Goal: Information Seeking & Learning: Learn about a topic

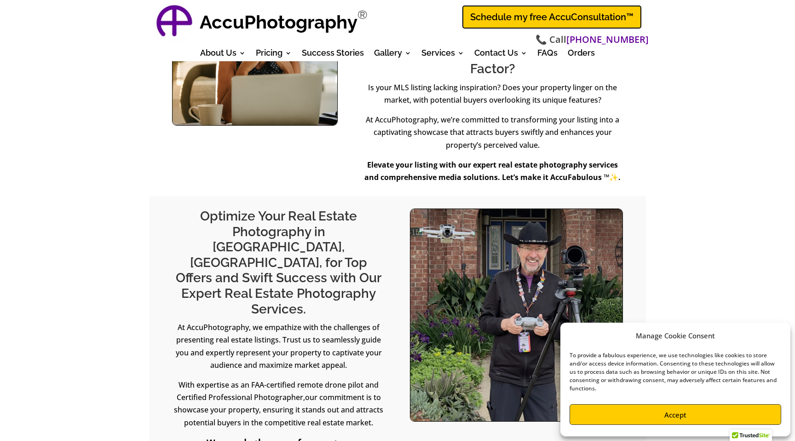
scroll to position [377, 0]
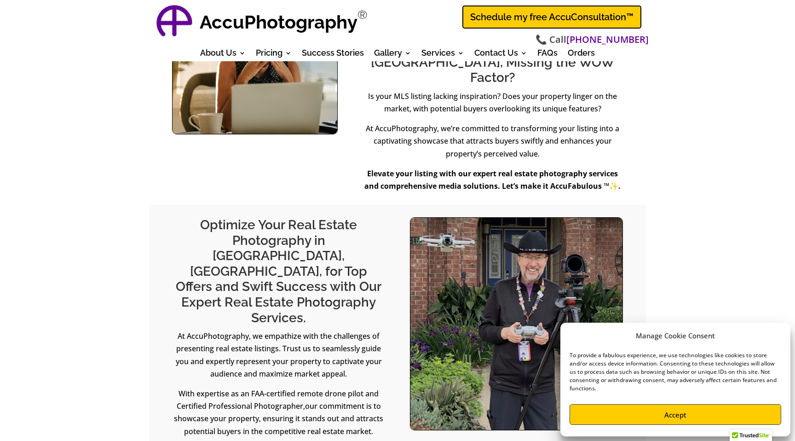
click at [685, 411] on button "Accept" at bounding box center [676, 414] width 212 height 21
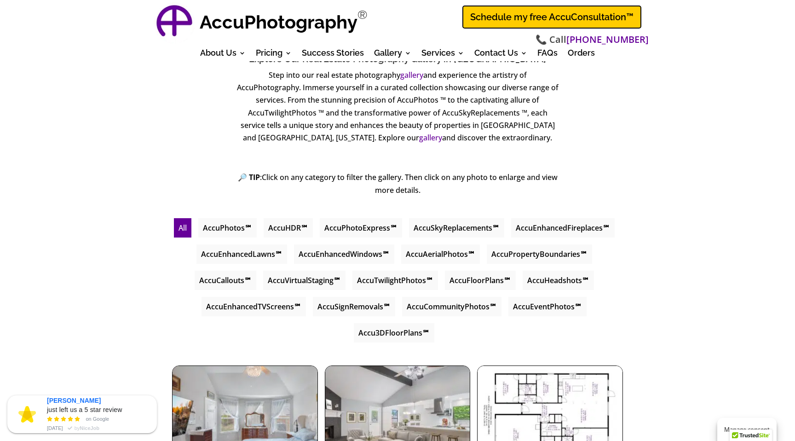
scroll to position [4209, 0]
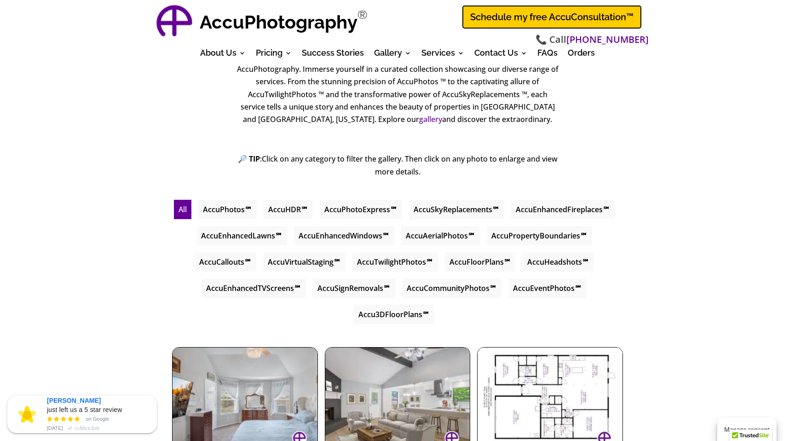
click at [274, 347] on img at bounding box center [245, 402] width 146 height 110
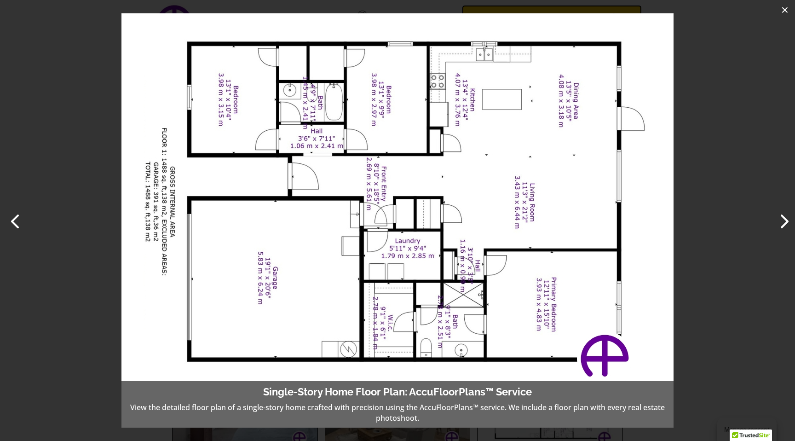
click at [786, 12] on button "×" at bounding box center [785, 10] width 20 height 20
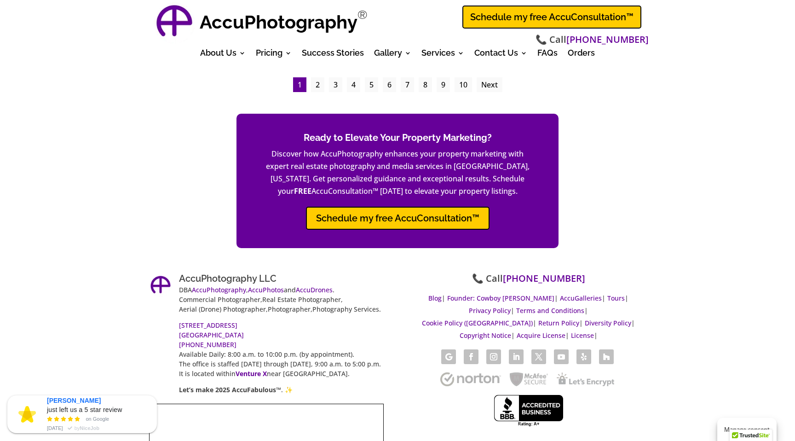
scroll to position [4768, 0]
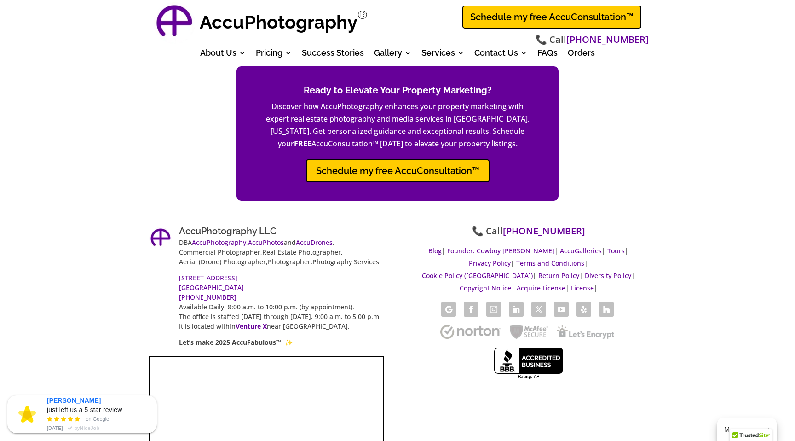
click at [493, 302] on link "Follow" at bounding box center [493, 309] width 15 height 15
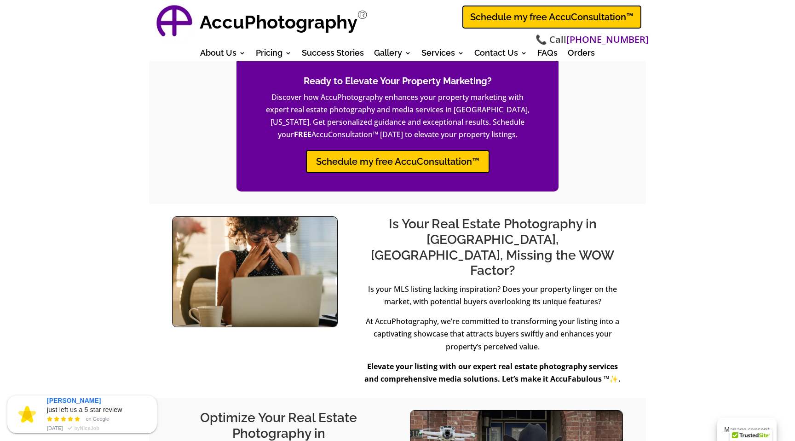
scroll to position [0, 0]
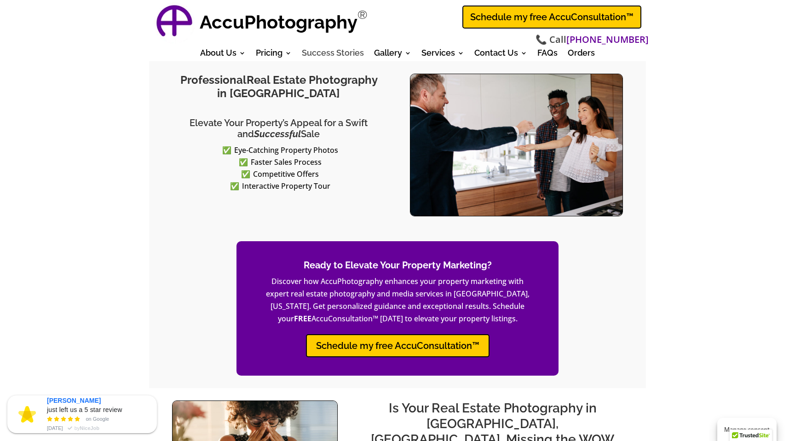
click at [329, 52] on link "Success Stories" at bounding box center [333, 55] width 62 height 10
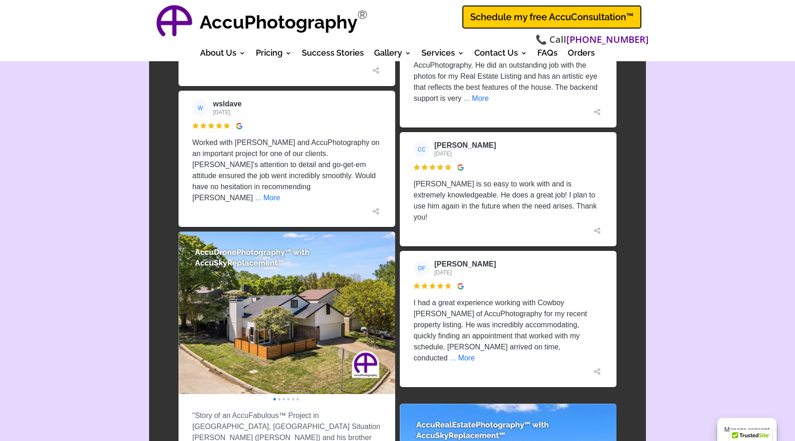
scroll to position [1487, 0]
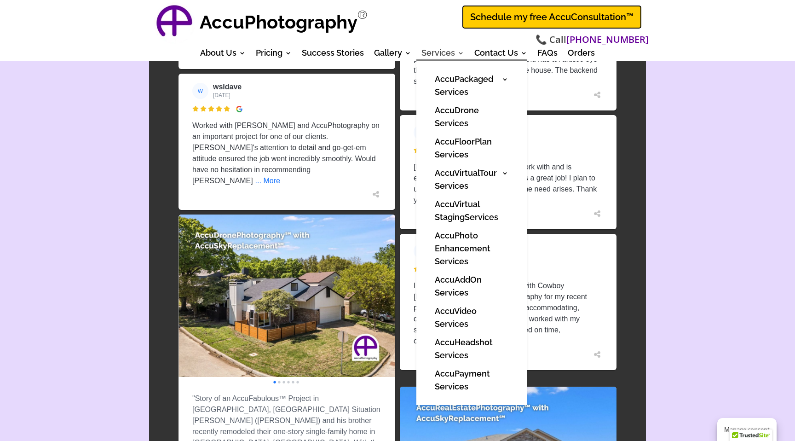
click at [436, 52] on link "Services" at bounding box center [443, 55] width 43 height 10
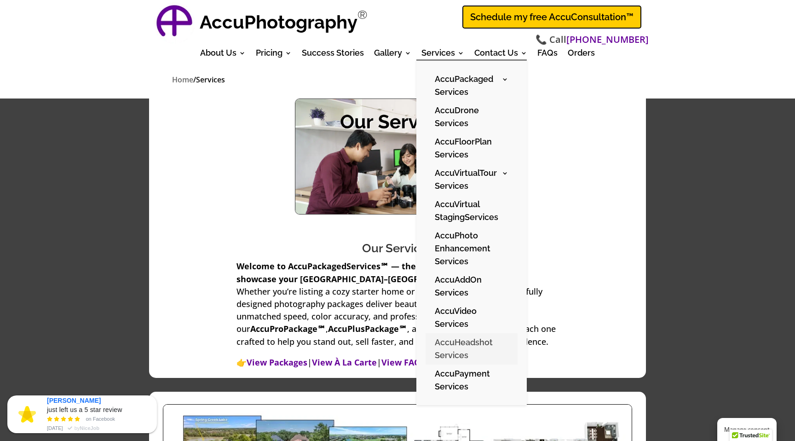
click at [450, 354] on link "AccuHeadshot Services" at bounding box center [472, 348] width 92 height 31
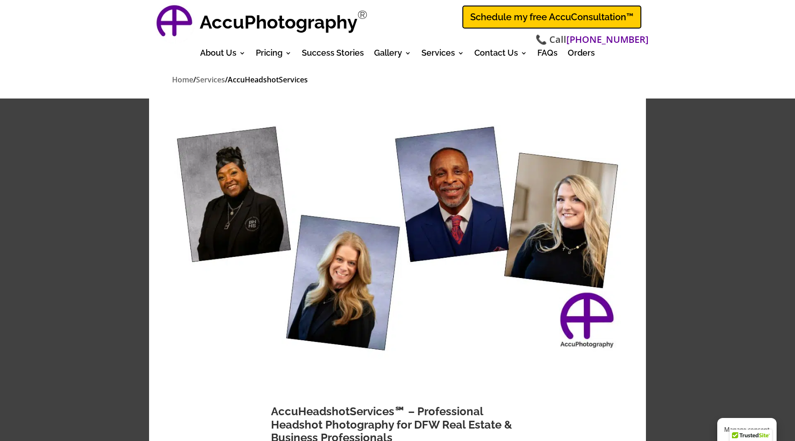
click at [458, 348] on img at bounding box center [397, 238] width 497 height 280
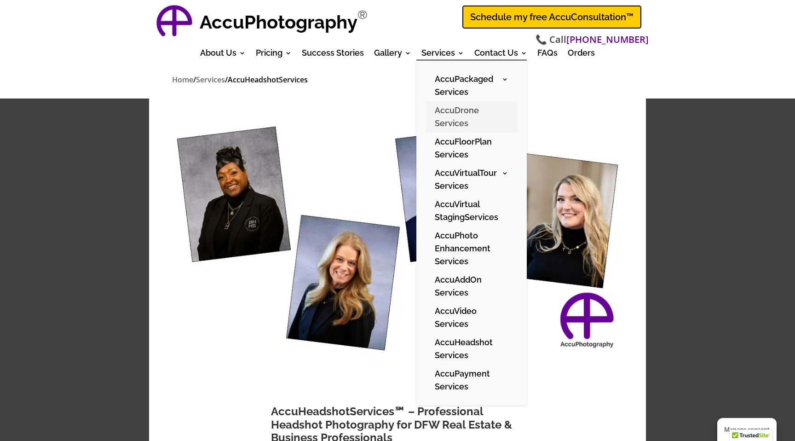
click at [464, 106] on link "AccuDrone Services" at bounding box center [472, 116] width 92 height 31
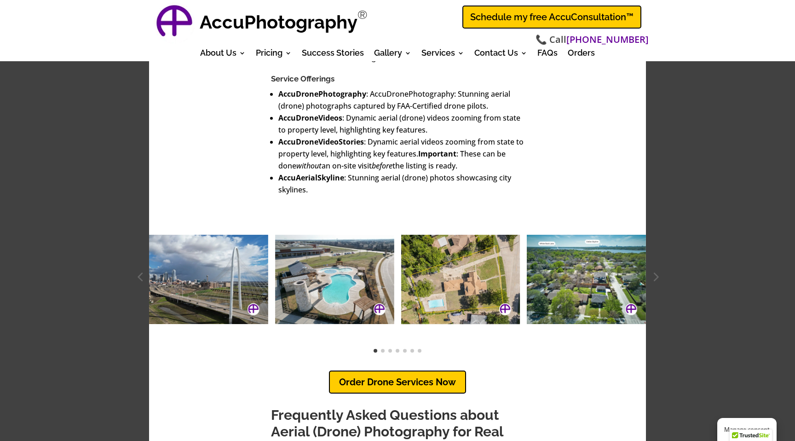
scroll to position [770, 0]
click at [163, 274] on img at bounding box center [208, 278] width 119 height 89
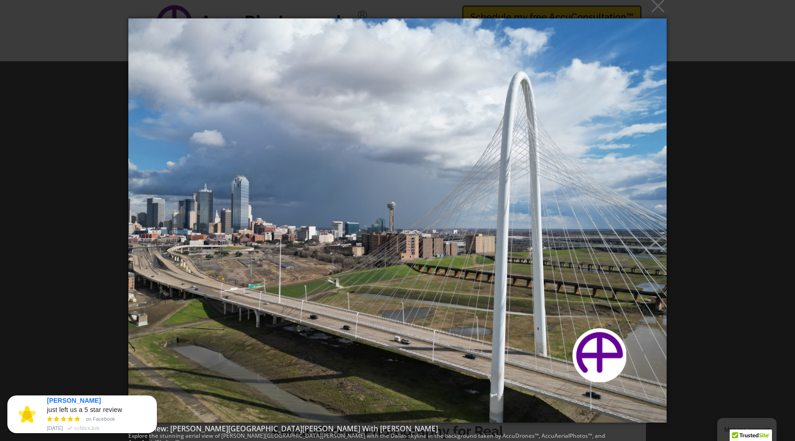
click at [610, 189] on img at bounding box center [397, 220] width 539 height 441
click at [699, 198] on div "× Aerial View: [PERSON_NAME][GEOGRAPHIC_DATA][PERSON_NAME] With Dallas Skyline …" at bounding box center [397, 220] width 795 height 441
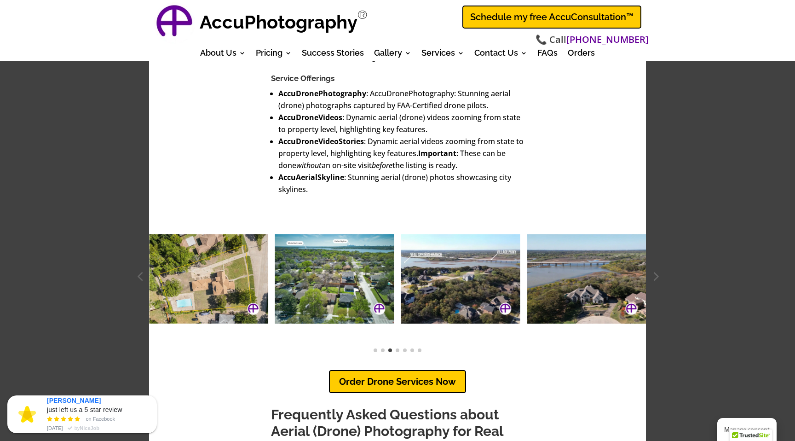
click at [308, 274] on img at bounding box center [334, 278] width 119 height 89
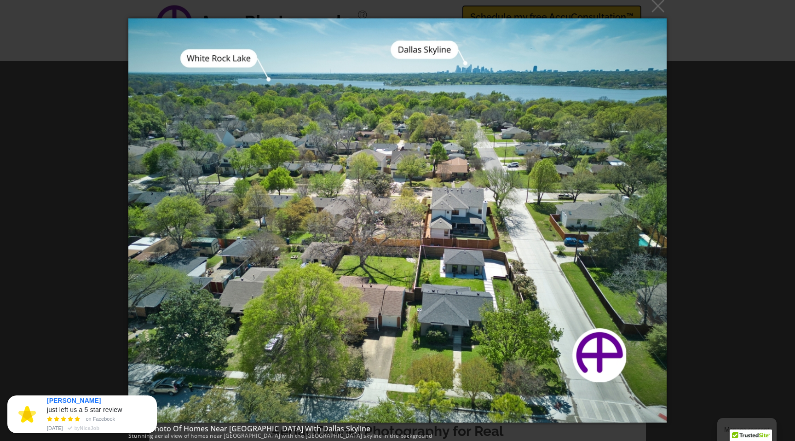
click at [710, 204] on div "× Aerial Photo Of Homes Near [GEOGRAPHIC_DATA] With Dallas Skyline Stunning aer…" at bounding box center [397, 220] width 795 height 441
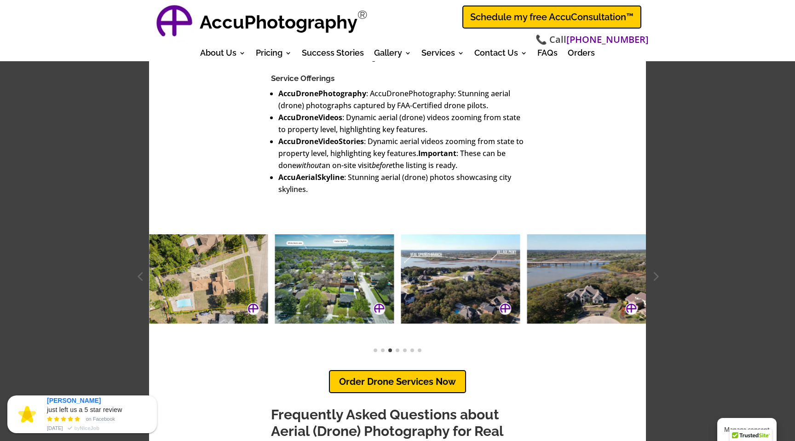
click at [448, 282] on img at bounding box center [460, 278] width 119 height 89
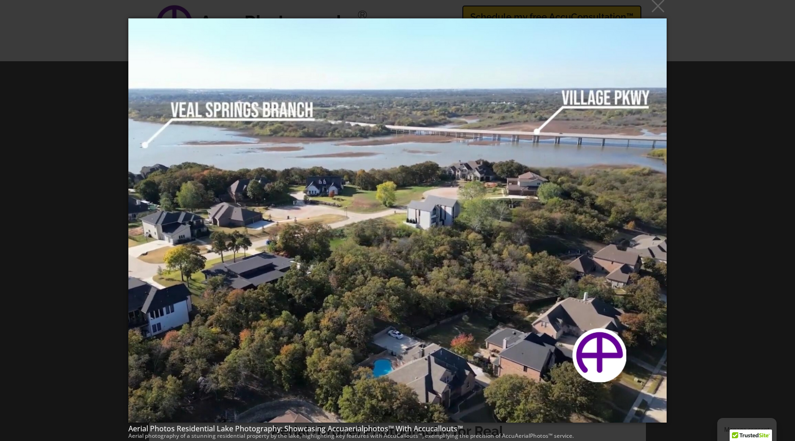
click at [708, 254] on div "× Aerial Photos Residential Lake Photography: Showcasing Accuaerialphotos™ With…" at bounding box center [397, 220] width 795 height 441
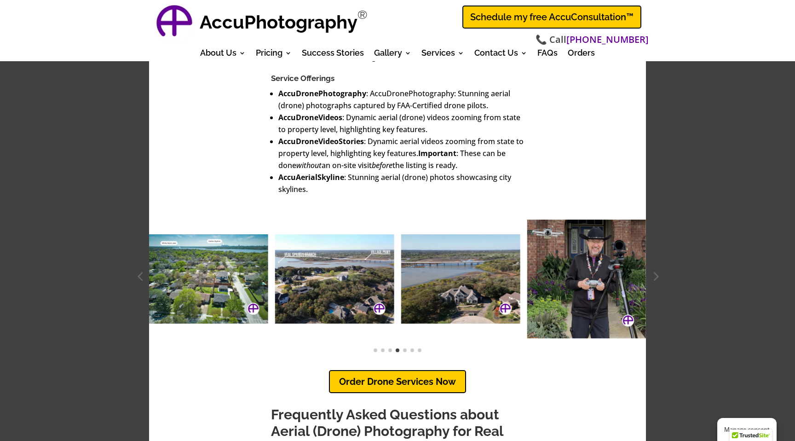
click at [568, 259] on img at bounding box center [586, 279] width 119 height 119
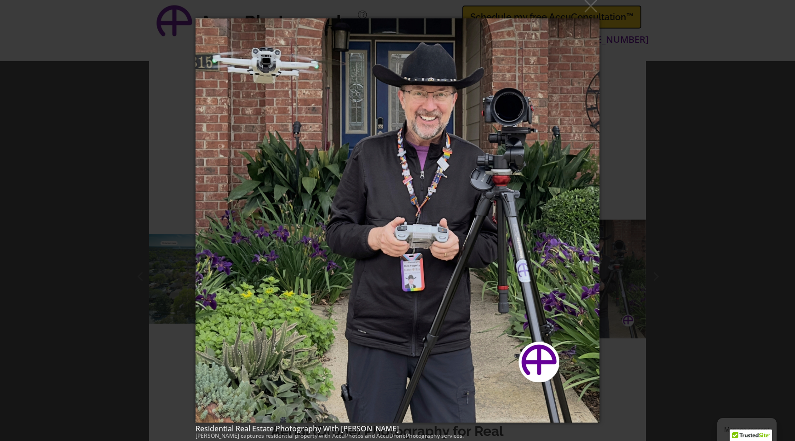
click at [707, 249] on div "× Residential Real Estate Photography With [PERSON_NAME] [PERSON_NAME] captures…" at bounding box center [397, 220] width 795 height 441
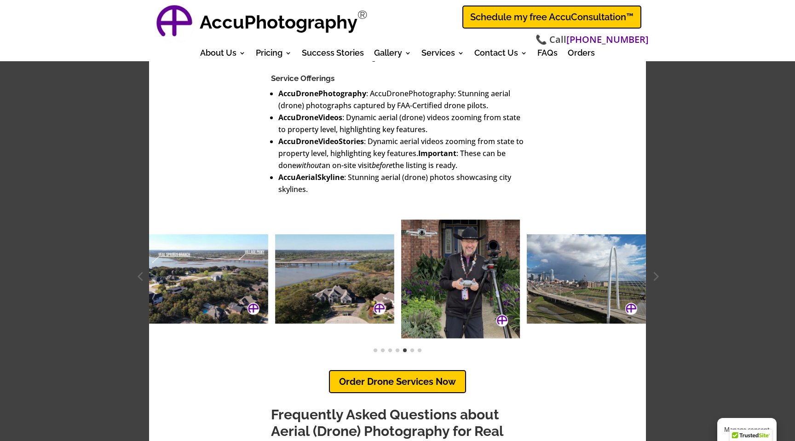
click at [652, 276] on div at bounding box center [655, 276] width 18 height 18
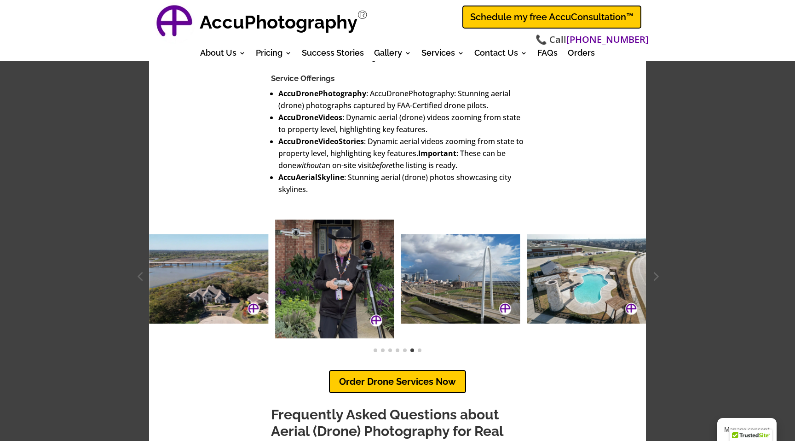
click at [652, 276] on div at bounding box center [655, 276] width 18 height 18
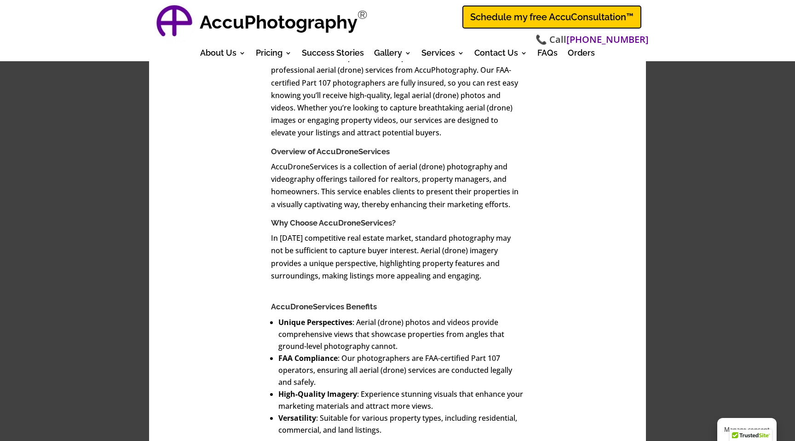
scroll to position [0, 0]
